Goal: Transaction & Acquisition: Subscribe to service/newsletter

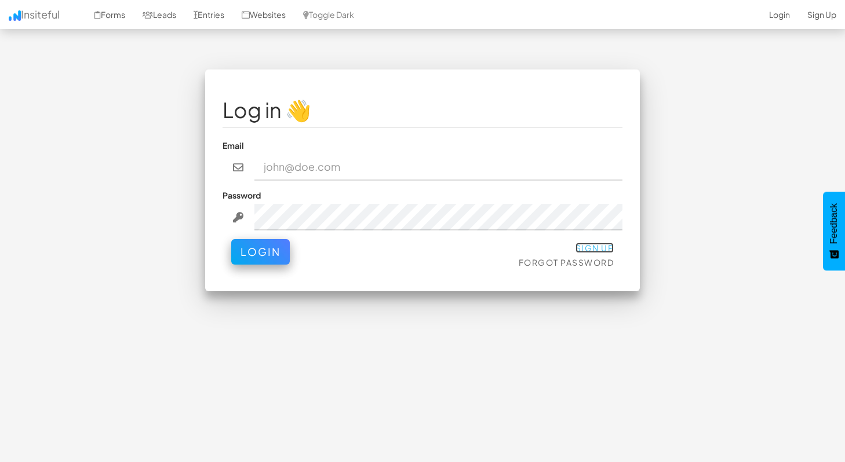
click at [587, 250] on link "Sign Up" at bounding box center [594, 248] width 39 height 10
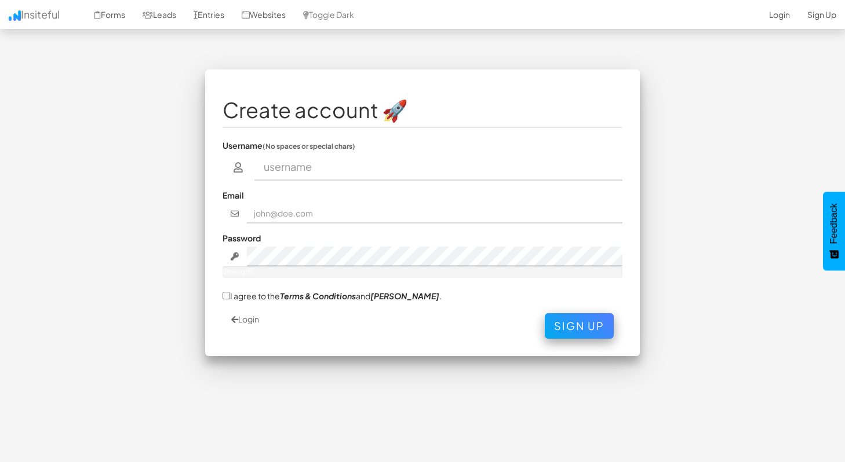
click at [304, 173] on input "text" at bounding box center [438, 167] width 369 height 27
type input "Akash Biswas"
type input "akashbisw9@gmail.com"
drag, startPoint x: 347, startPoint y: 174, endPoint x: 251, endPoint y: 167, distance: 96.4
click at [251, 167] on div "Akash Biswas" at bounding box center [423, 167] width 400 height 27
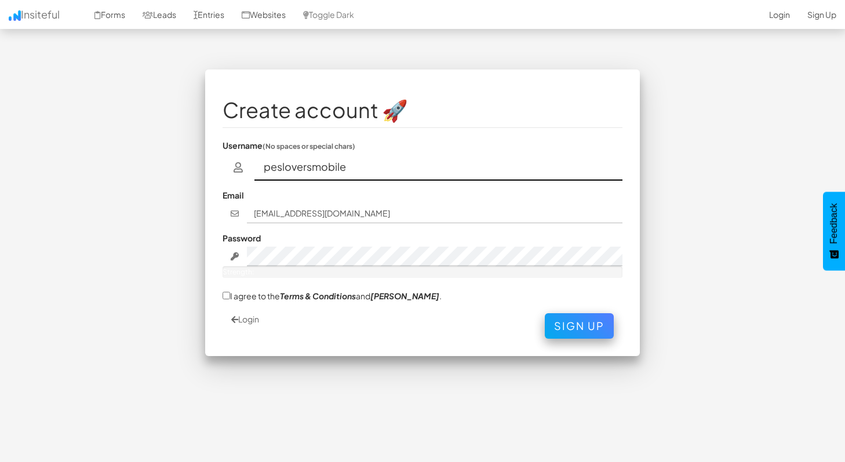
type input "pesloversmobile"
click at [519, 184] on fieldset "Create account 🚀 Username (No spaces or special chars) pesloversmobile Email ak…" at bounding box center [423, 213] width 400 height 252
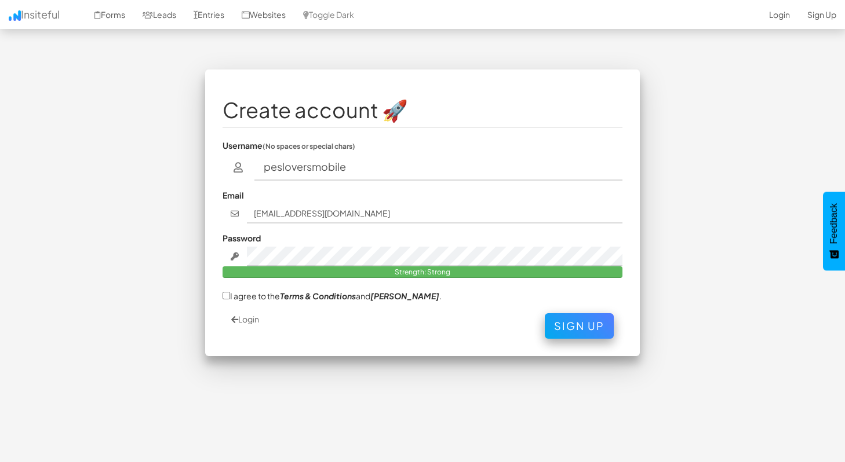
click at [314, 231] on fieldset "Create account 🚀 Username (No spaces or special chars) pesloversmobile Email ak…" at bounding box center [423, 213] width 400 height 252
click at [221, 298] on div "Create account 🚀 Username (No spaces or special chars) pesloversmobile Email ak…" at bounding box center [422, 213] width 435 height 287
click at [228, 294] on input "I agree to the Terms & Conditions and EULA ." at bounding box center [227, 296] width 8 height 8
checkbox input "true"
click at [561, 325] on button "Sign Up" at bounding box center [579, 323] width 69 height 25
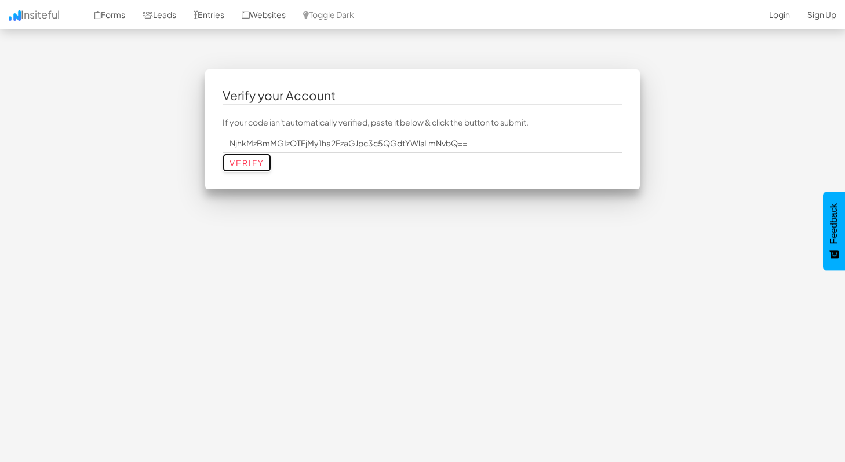
click at [248, 163] on input "Verify" at bounding box center [247, 163] width 49 height 19
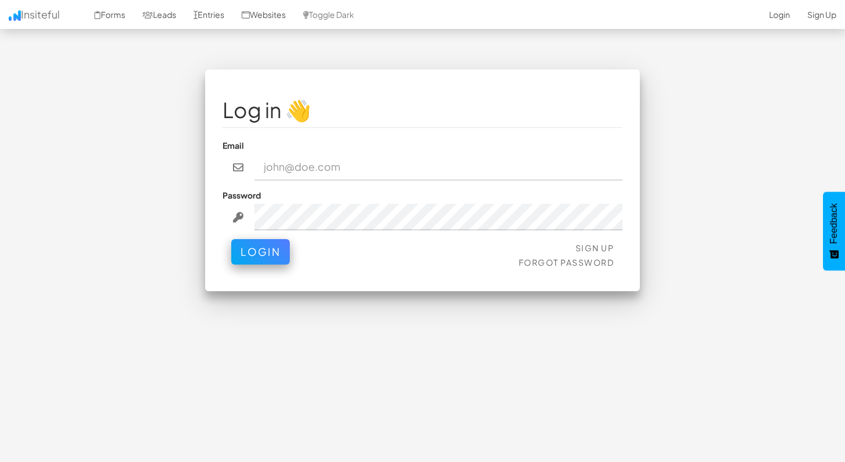
click at [317, 174] on input "email" at bounding box center [438, 167] width 369 height 27
type input "[EMAIL_ADDRESS][DOMAIN_NAME]"
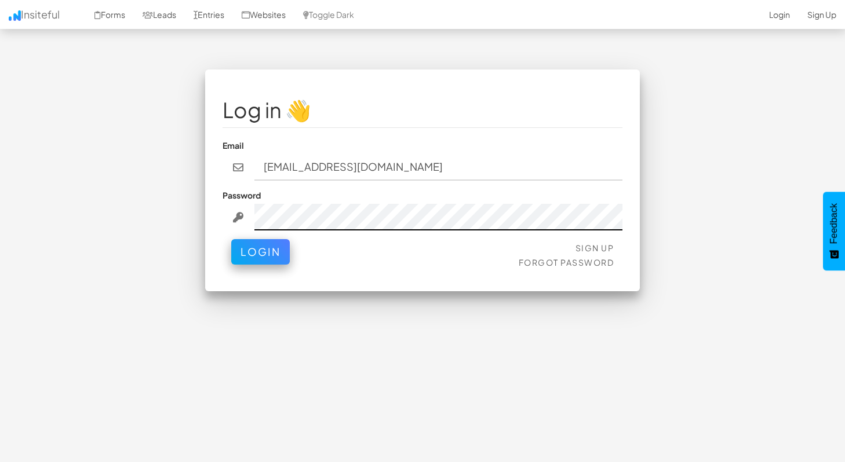
click at [231, 239] on button "Login" at bounding box center [260, 251] width 59 height 25
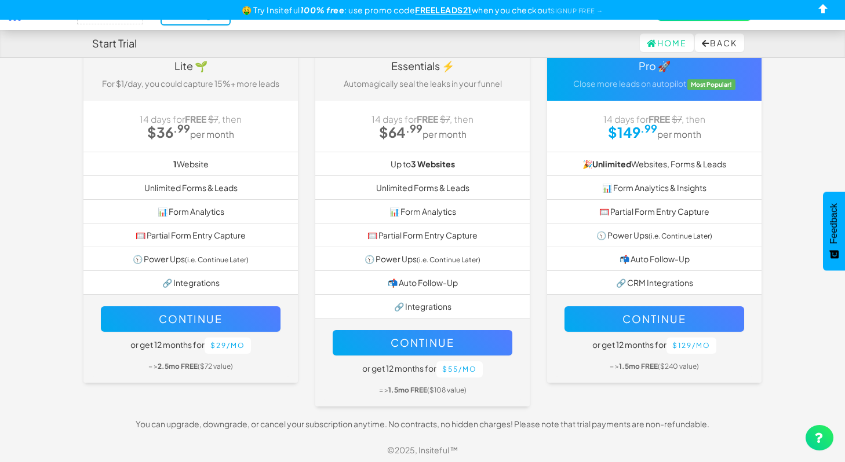
scroll to position [89, 0]
click at [187, 283] on li "🔗 Integrations" at bounding box center [190, 283] width 214 height 24
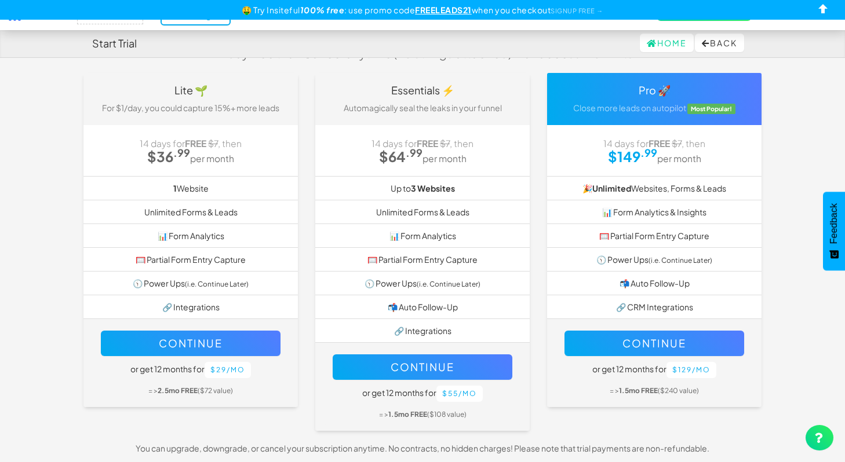
scroll to position [92, 0]
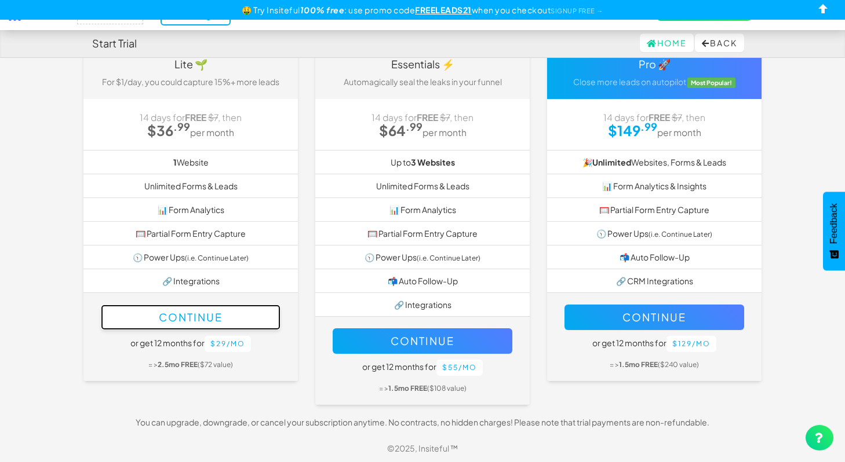
click at [191, 316] on button "Continue" at bounding box center [191, 317] width 180 height 25
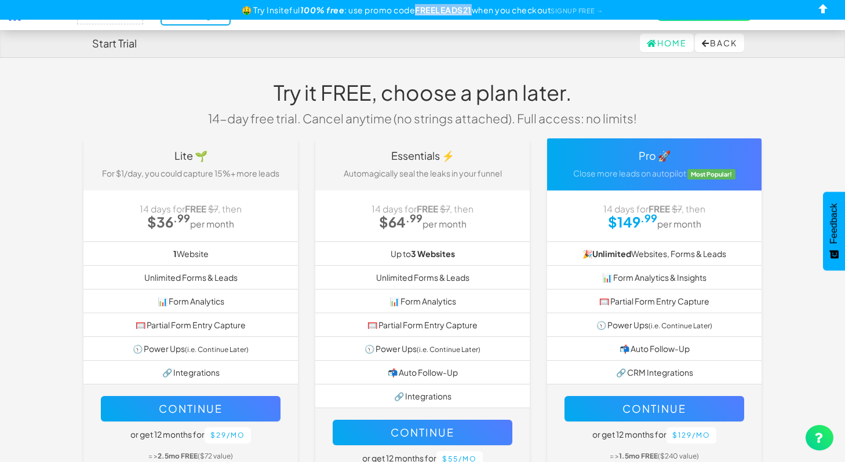
drag, startPoint x: 414, startPoint y: 9, endPoint x: 470, endPoint y: 13, distance: 56.4
click at [470, 13] on div "🤑 Try Insiteful 100% free : use promo code FREELEADS21 when you checkout SIGNUP…" at bounding box center [422, 10] width 845 height 20
copy u "FREELEADS21"
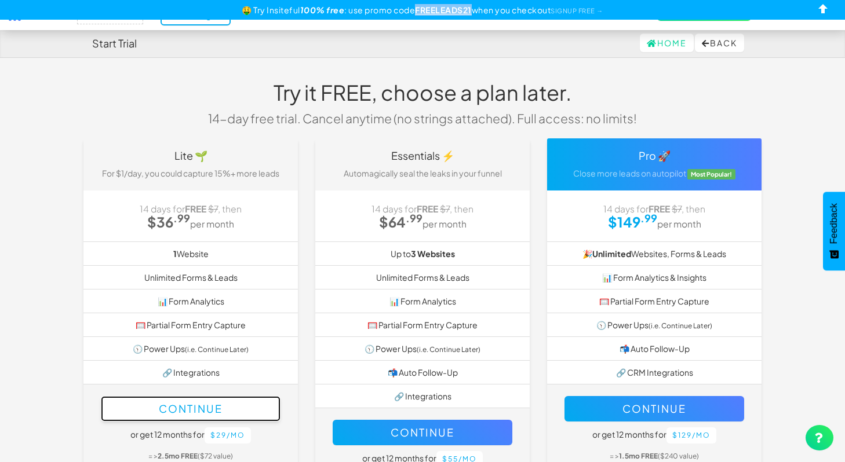
click at [242, 400] on button "Continue" at bounding box center [191, 408] width 180 height 25
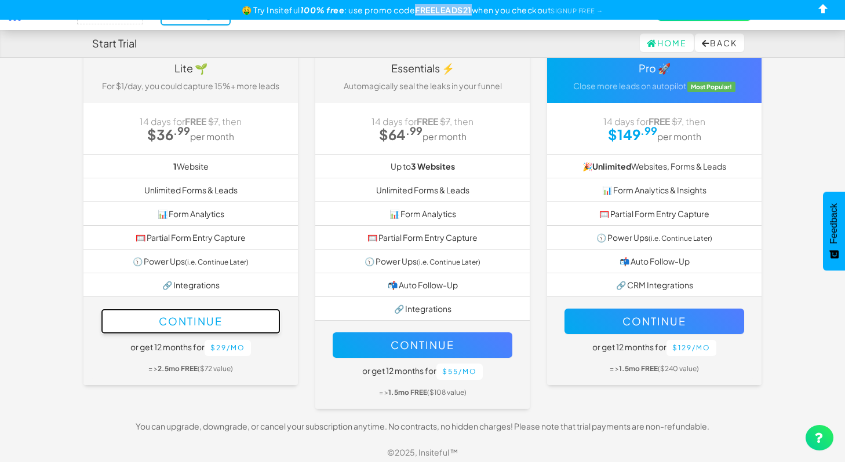
scroll to position [92, 0]
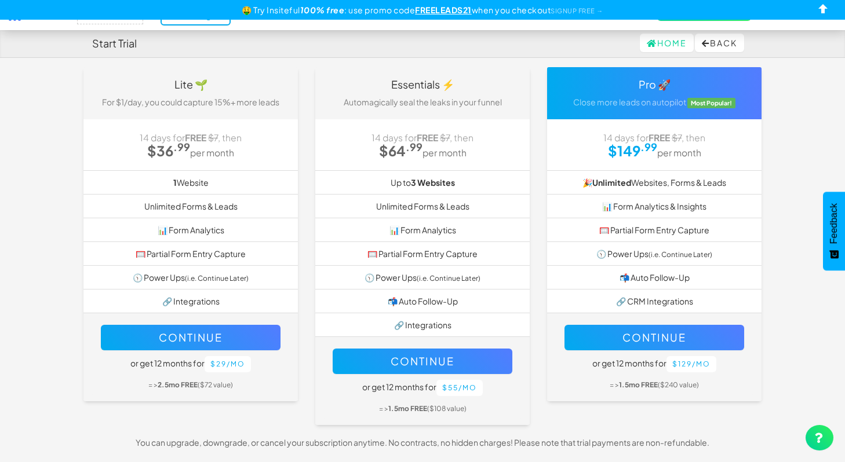
scroll to position [71, 0]
